Goal: Find specific page/section: Find specific page/section

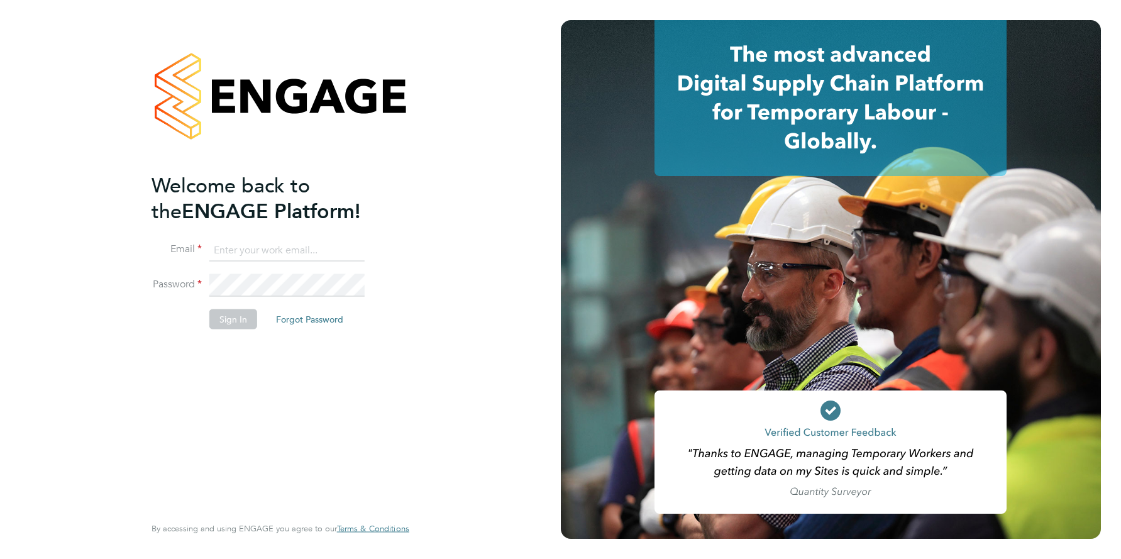
click at [263, 246] on input at bounding box center [286, 250] width 155 height 23
type input "support@engagelabs.io"
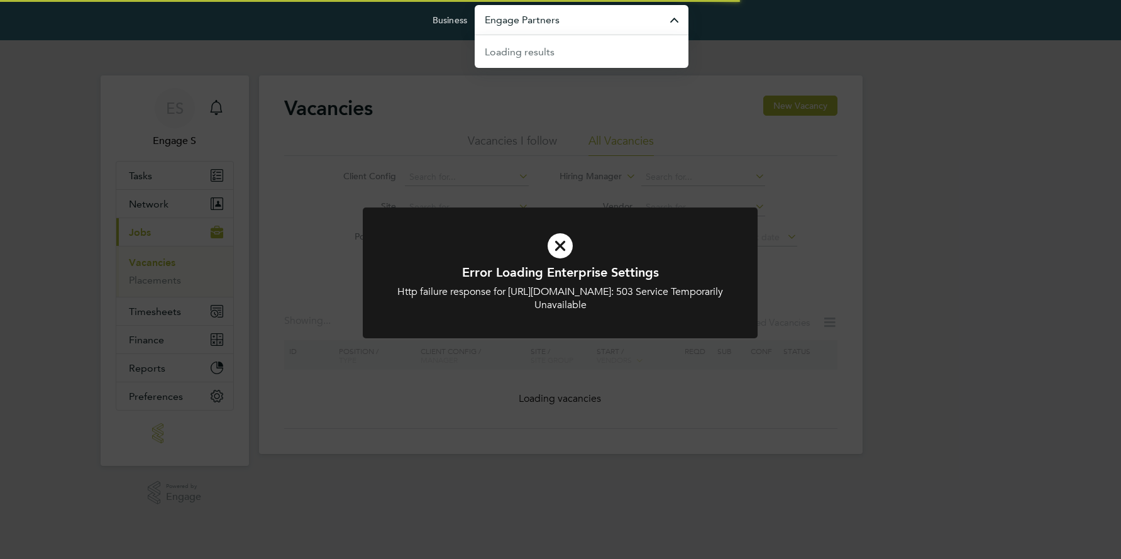
click at [578, 22] on input "Engage Partners" at bounding box center [582, 20] width 214 height 30
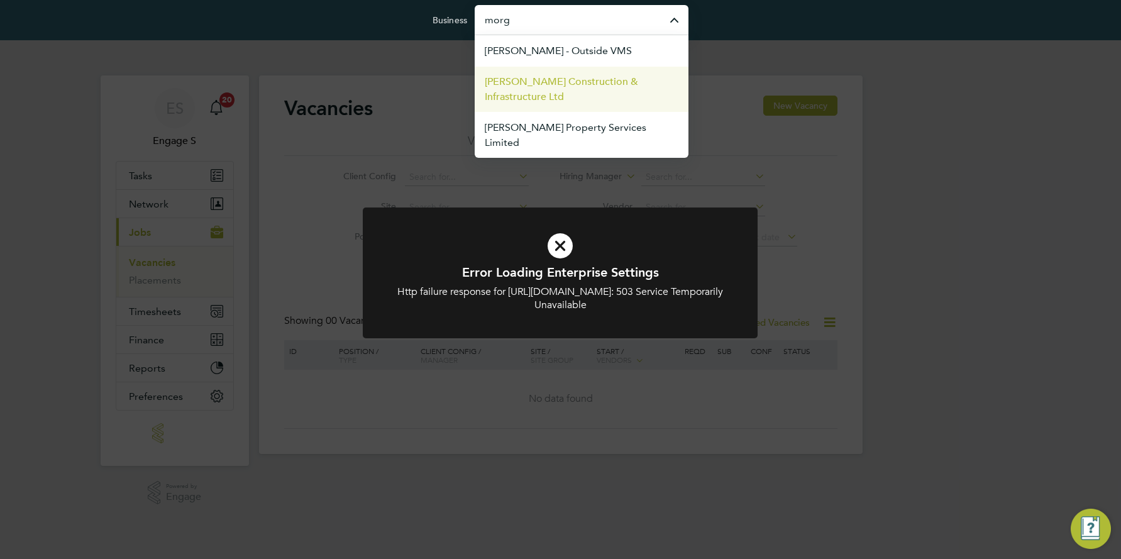
click at [588, 81] on span "[PERSON_NAME] Construction & Infrastructure Ltd" at bounding box center [582, 89] width 194 height 30
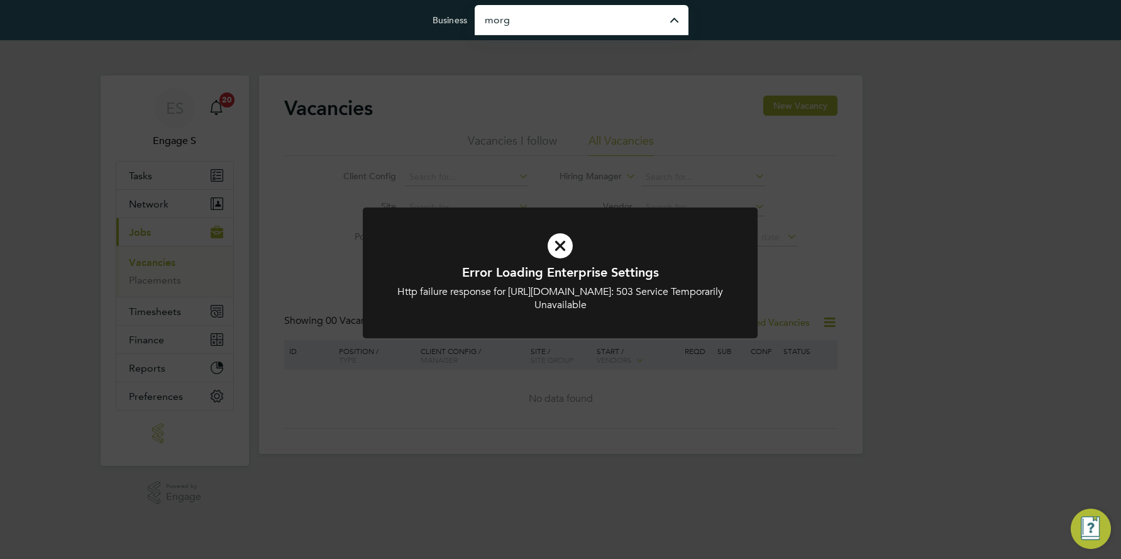
type input "[PERSON_NAME] Construction & Infrastructure Ltd"
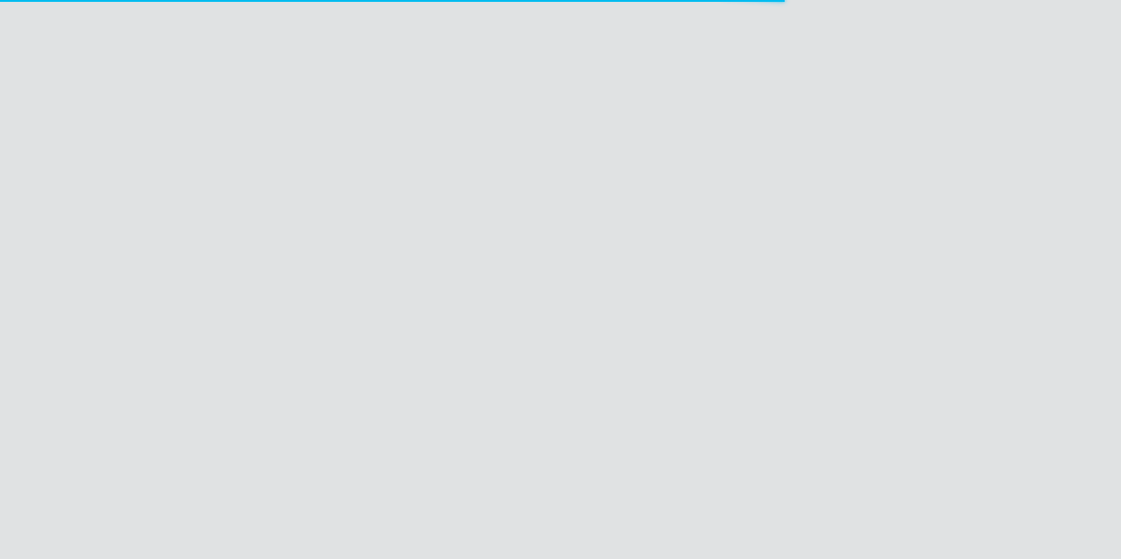
click at [284, 383] on div "Error Loading Enterprise Settings Http failure response for https://engage.app.…" at bounding box center [560, 279] width 1121 height 559
click at [150, 408] on span "Finance" at bounding box center [146, 414] width 35 height 12
click at [155, 376] on link "Invoices & Credit Notes" at bounding box center [168, 382] width 79 height 25
